Goal: Task Accomplishment & Management: Manage account settings

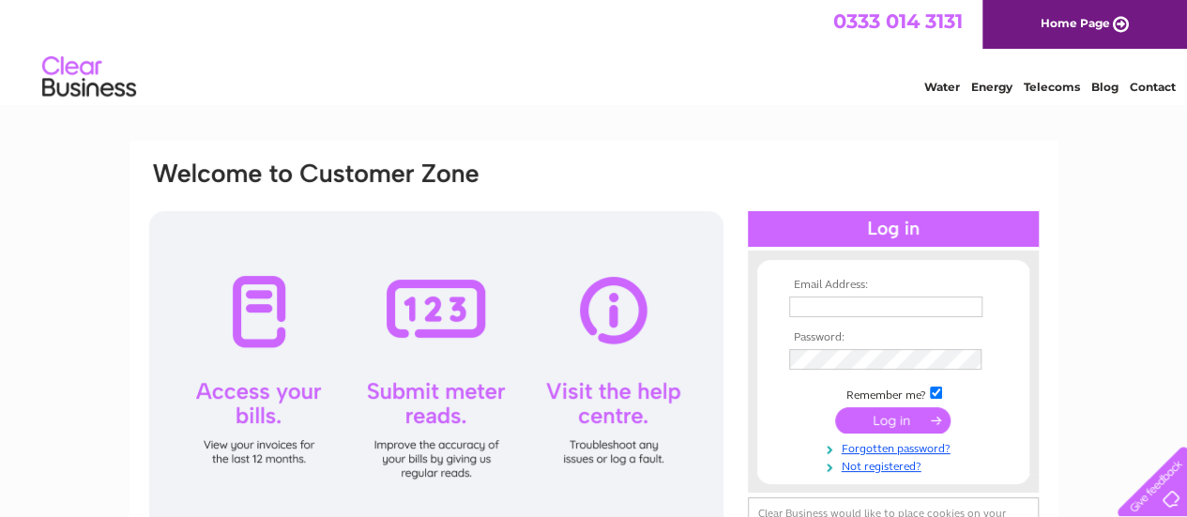
click at [903, 415] on input "submit" at bounding box center [892, 420] width 115 height 26
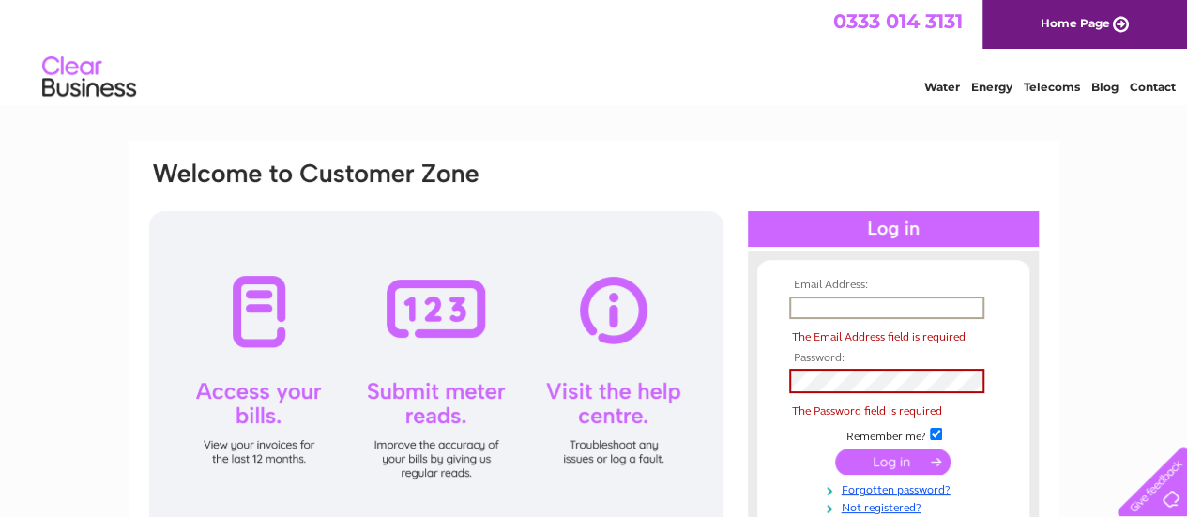
click at [957, 305] on input "text" at bounding box center [886, 308] width 195 height 23
click at [888, 224] on div at bounding box center [893, 229] width 291 height 36
click at [957, 342] on span "The Email Address field is required" at bounding box center [879, 336] width 174 height 13
click at [966, 309] on input "text" at bounding box center [886, 308] width 195 height 23
click at [944, 310] on input "text" at bounding box center [886, 308] width 195 height 23
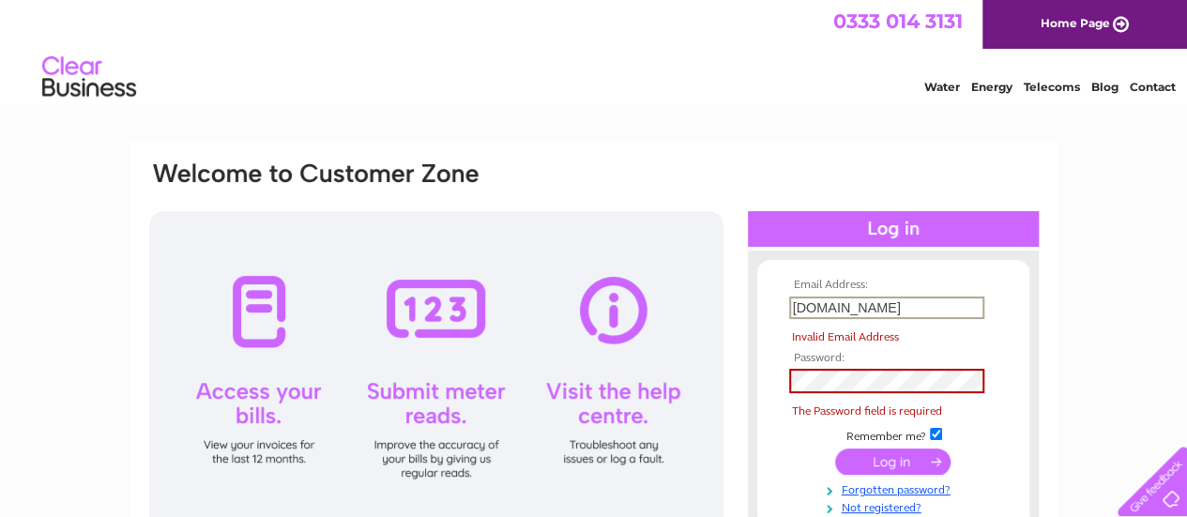
type input "[DOMAIN_NAME]"
